Goal: Task Accomplishment & Management: Complete application form

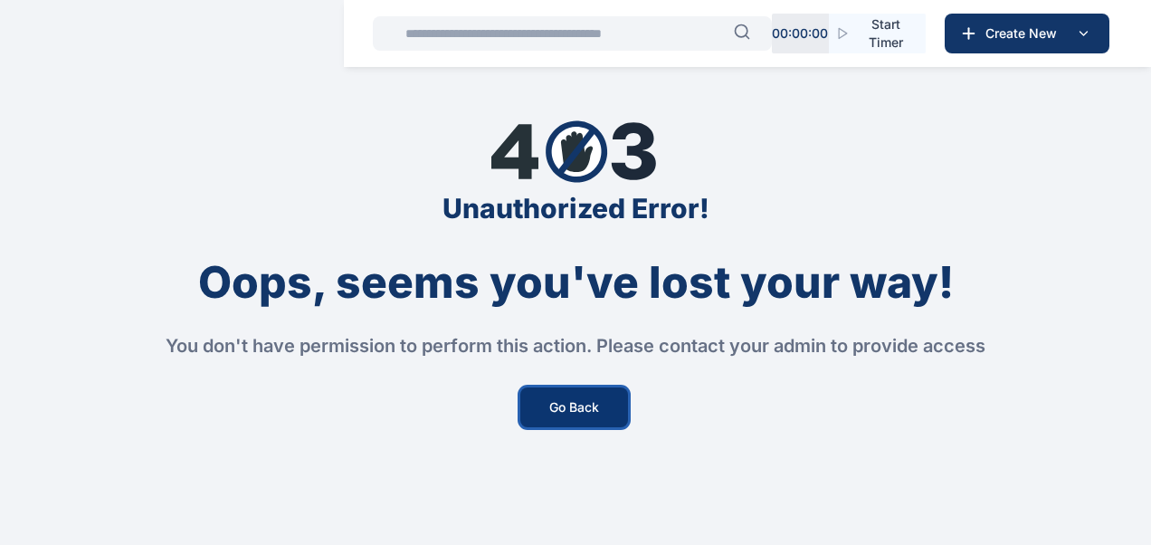
click at [556, 409] on button "Go Back" at bounding box center [574, 407] width 108 height 40
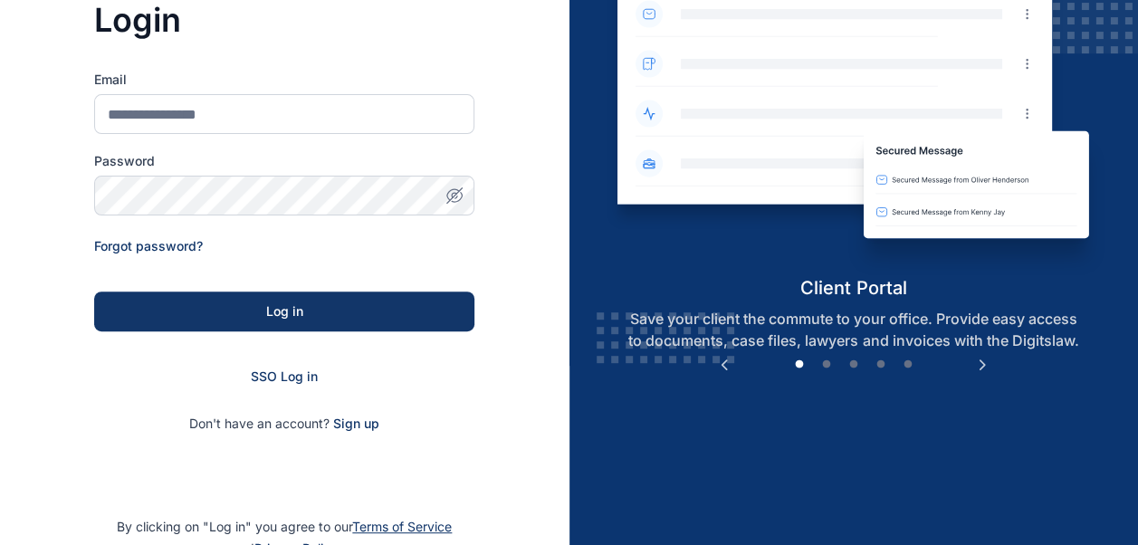
scroll to position [181, 0]
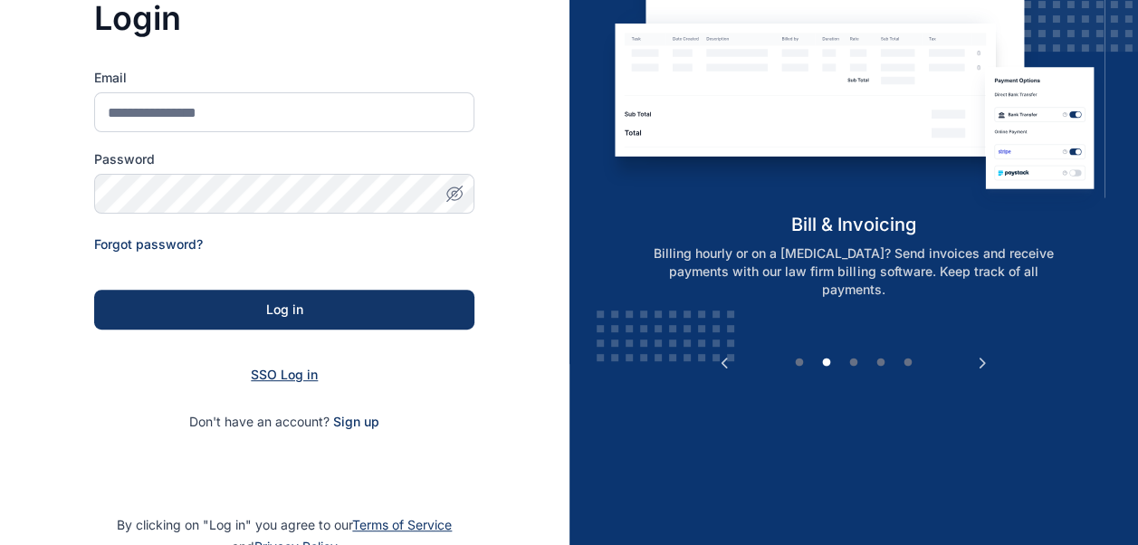
click at [286, 374] on span "SSO Log in" at bounding box center [284, 373] width 67 height 15
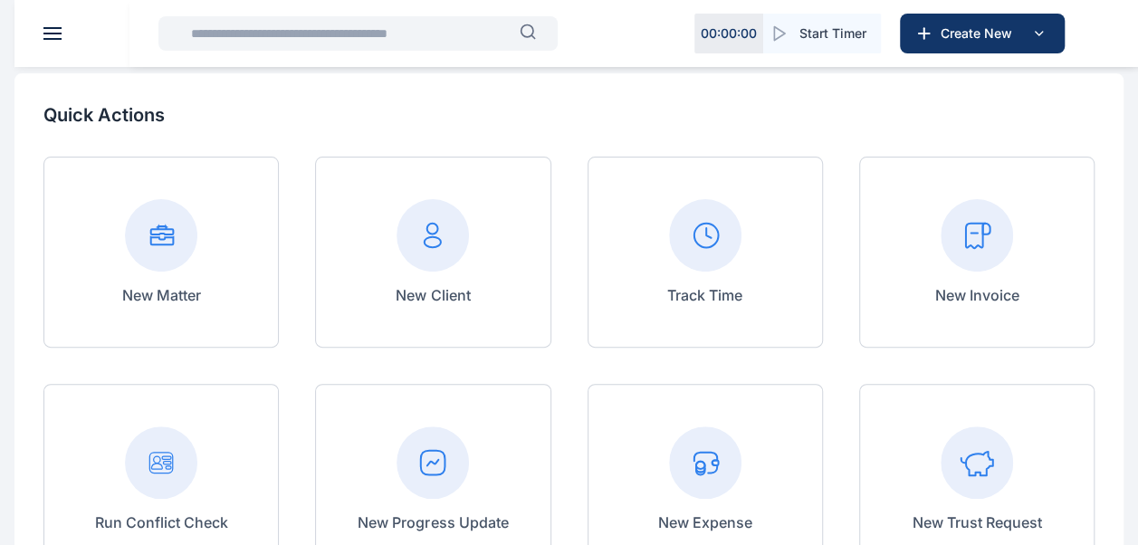
scroll to position [181, 0]
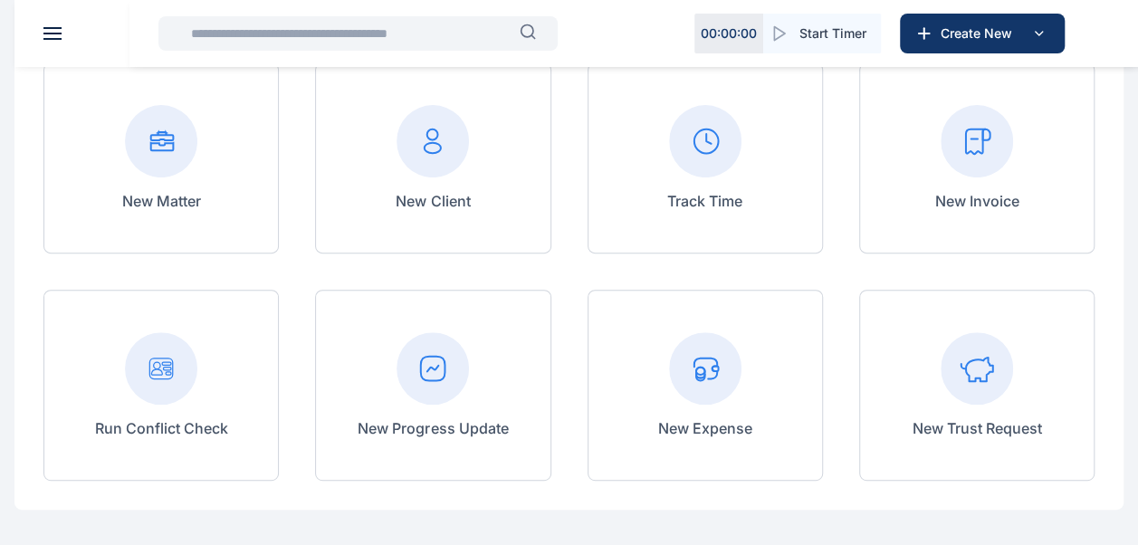
click at [181, 203] on p "New Matter" at bounding box center [161, 201] width 79 height 22
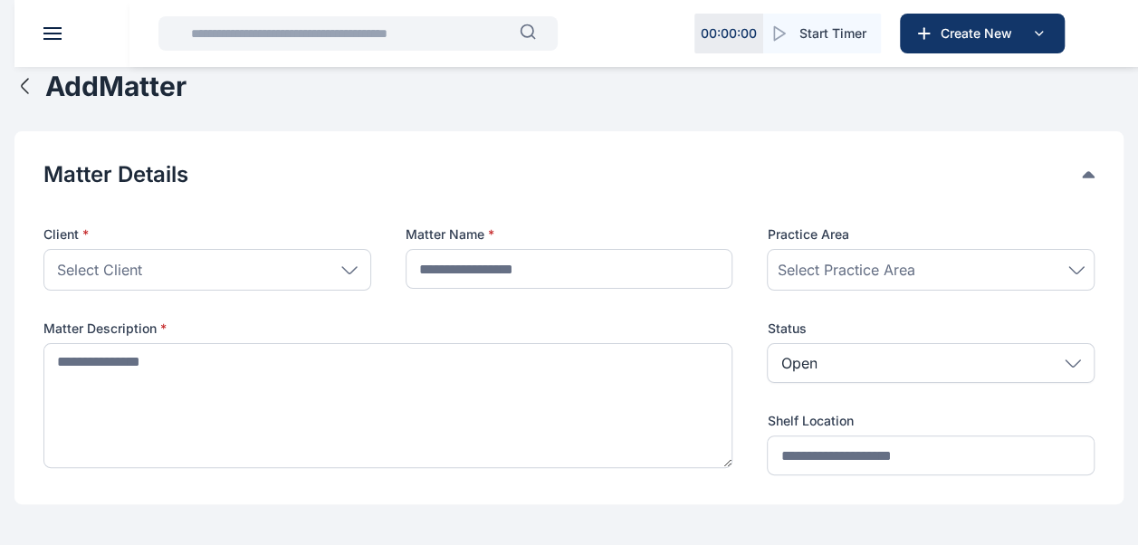
click at [317, 33] on input "text" at bounding box center [349, 33] width 339 height 36
click at [322, 32] on input "text" at bounding box center [349, 33] width 339 height 36
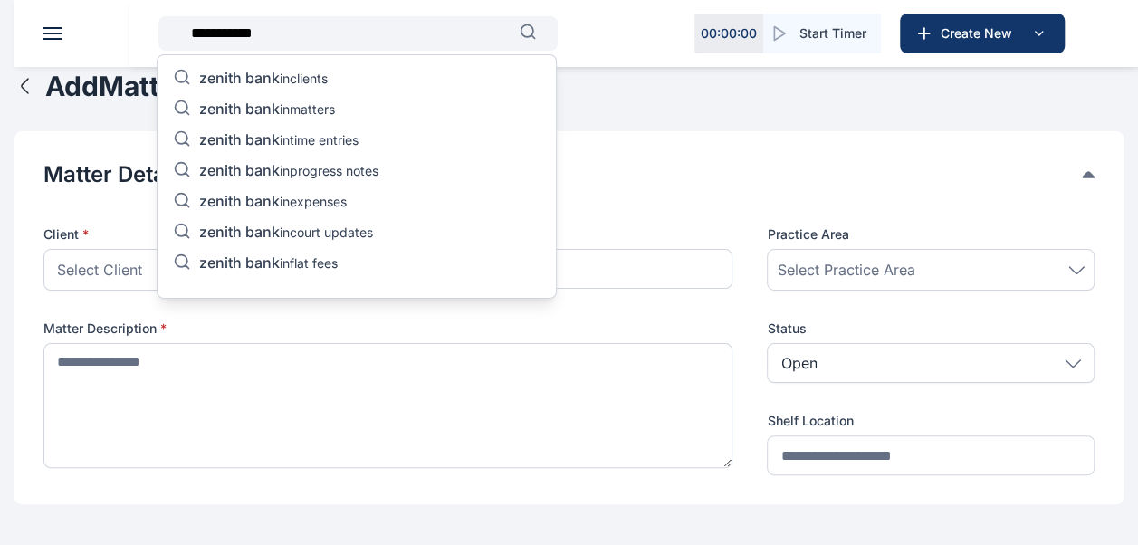
type input "**********"
click at [300, 81] on p "zenith bank in clients" at bounding box center [263, 80] width 129 height 22
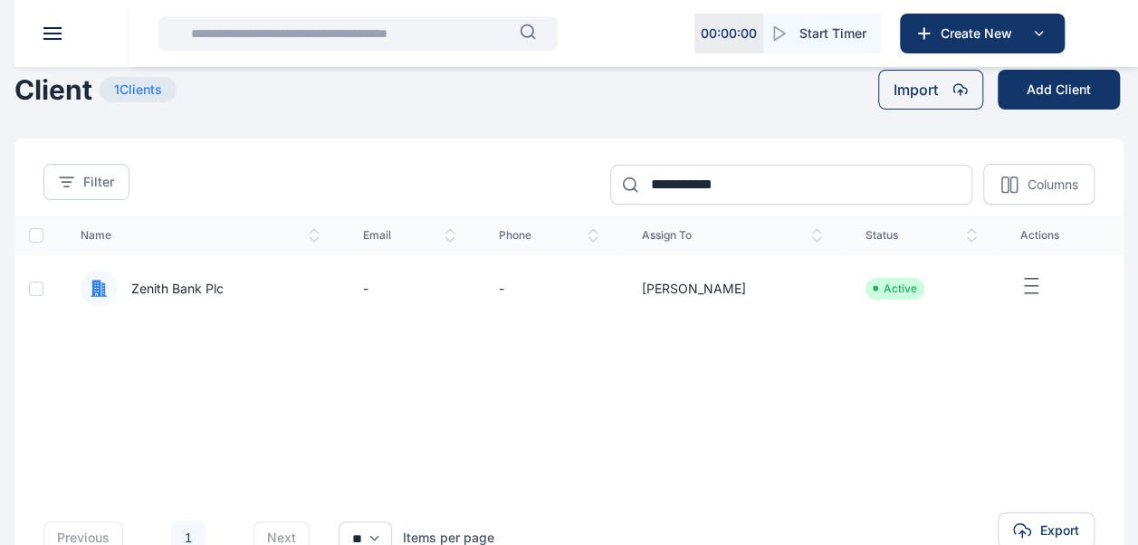
click at [245, 289] on span "Zenith Bank Plc" at bounding box center [200, 288] width 239 height 37
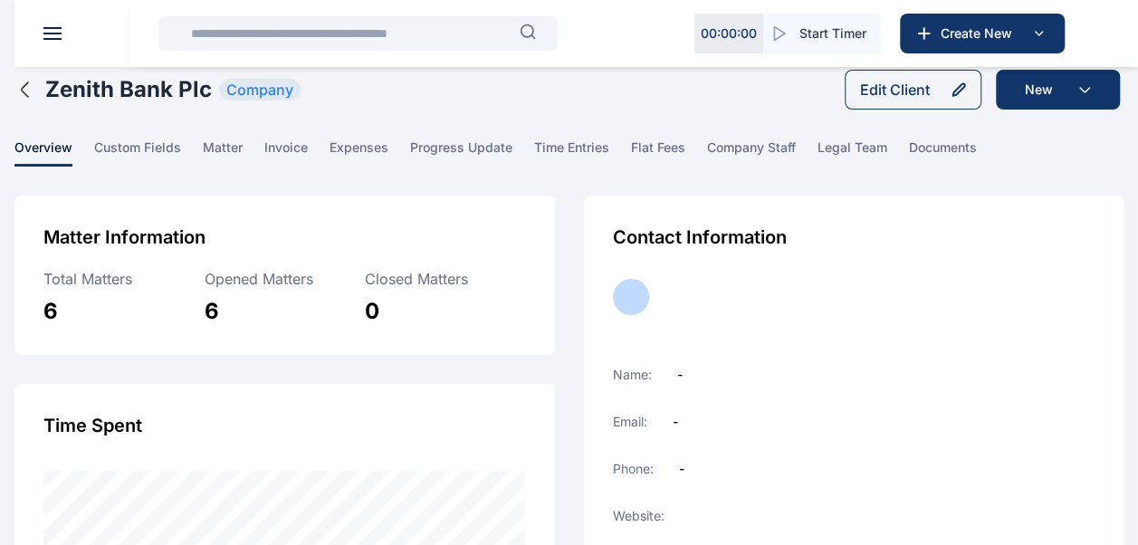
click at [1061, 313] on div "Contact Information Name: - Email: - Phone: - Website: Assigned To: - Referral/…" at bounding box center [854, 492] width 540 height 594
click at [244, 136] on main "Halimat Abdulsalam PUNUKA Attorneys & Solicitors Dashboard dashboard Conflict-C…" at bounding box center [569, 429] width 1138 height 858
click at [219, 151] on span "matter" at bounding box center [223, 152] width 40 height 28
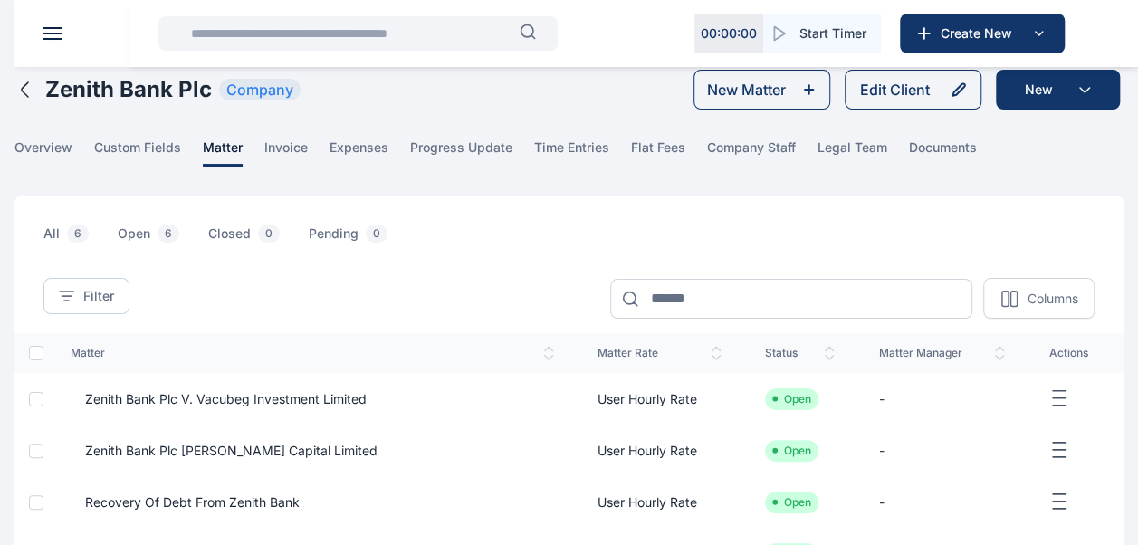
scroll to position [90, 0]
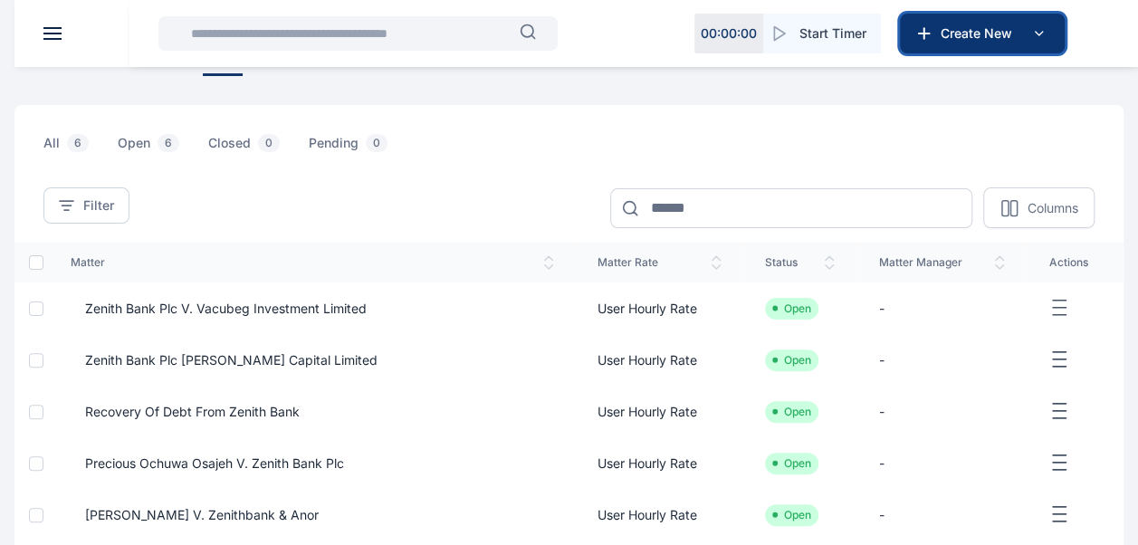
click at [963, 42] on span "Create New" at bounding box center [980, 33] width 94 height 18
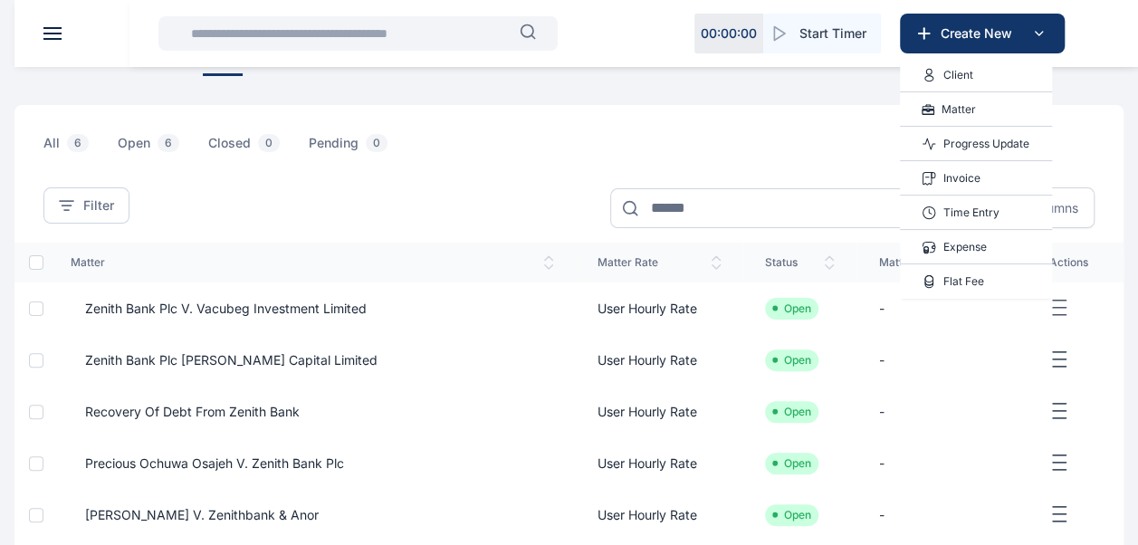
click at [987, 110] on div "Matter" at bounding box center [976, 109] width 152 height 34
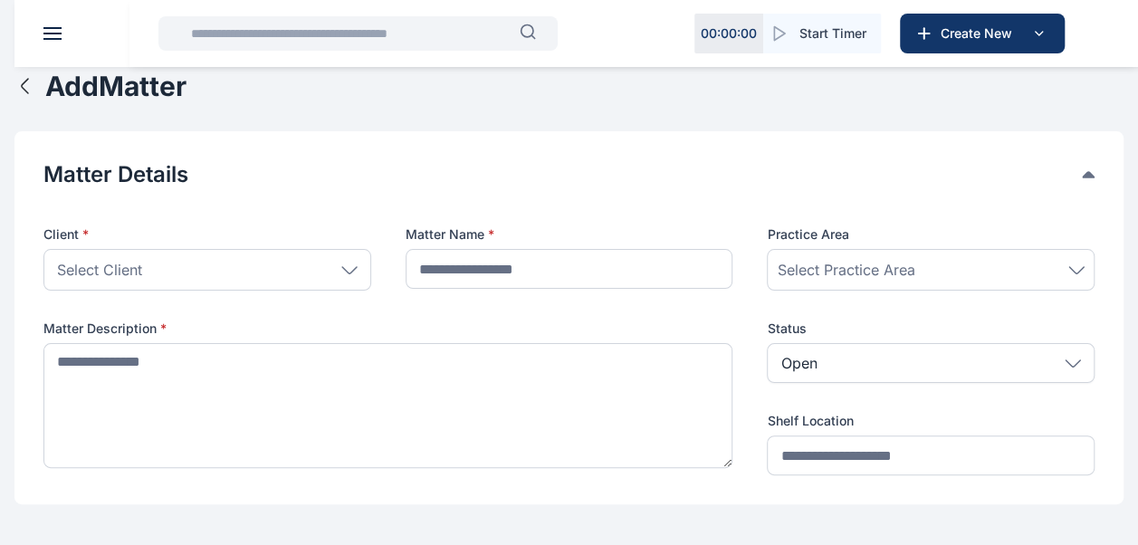
click at [339, 274] on div "Select Client" at bounding box center [207, 270] width 328 height 42
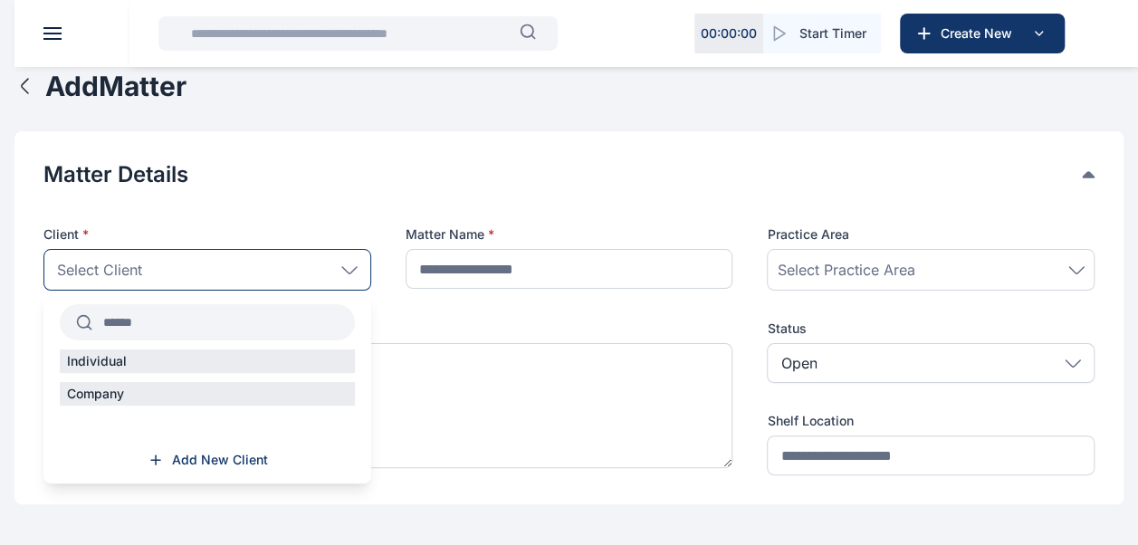
click at [247, 322] on input "text" at bounding box center [223, 322] width 262 height 33
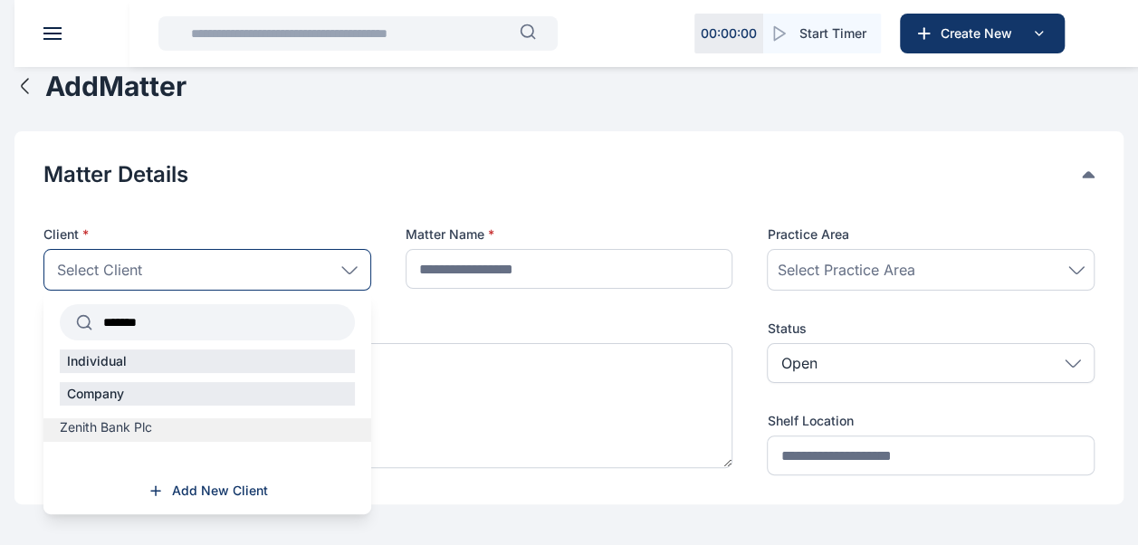
type input "******"
click at [139, 429] on span "Zenith Bank Plc" at bounding box center [106, 427] width 92 height 18
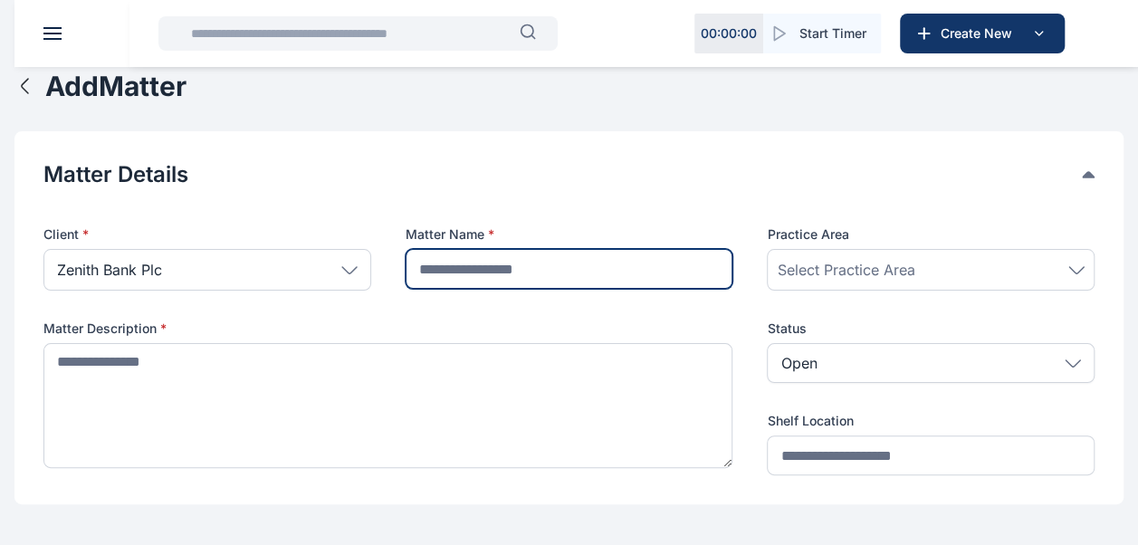
click at [662, 273] on input "text" at bounding box center [569, 269] width 328 height 40
